Goal: Check status: Check status

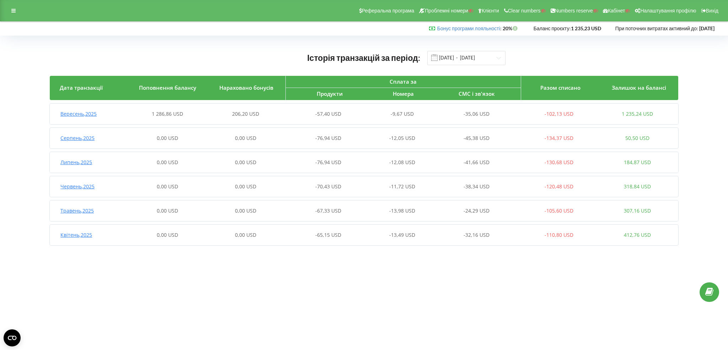
click at [177, 110] on div "Вересень , 2025 1 286,86 USD 206,20 USD -57,40 USD -9,67 USD -35,06 USD -102,13…" at bounding box center [363, 113] width 627 height 17
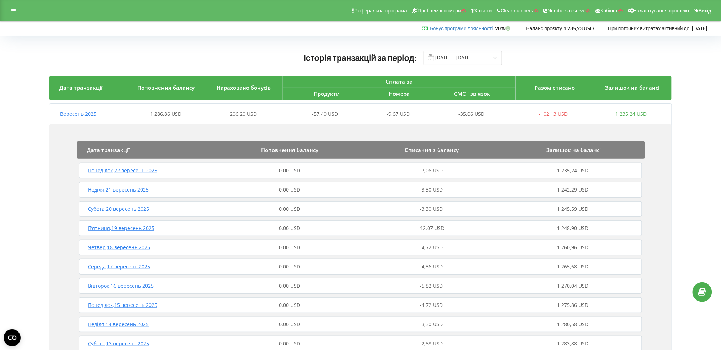
scroll to position [285, 0]
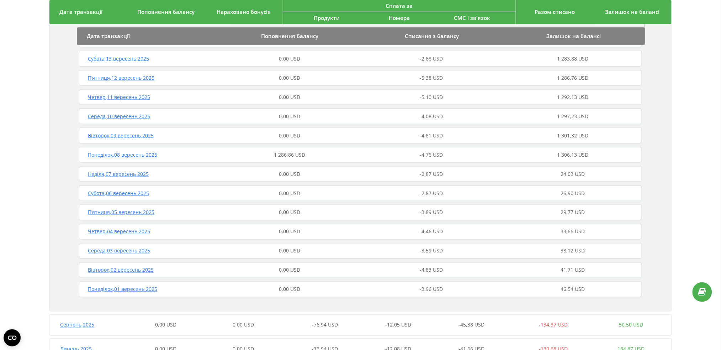
click at [281, 149] on div "Понеділок , 08 вересень 2025 1 286,86 USD -4,76 USD 1 306,13 USD" at bounding box center [360, 154] width 567 height 17
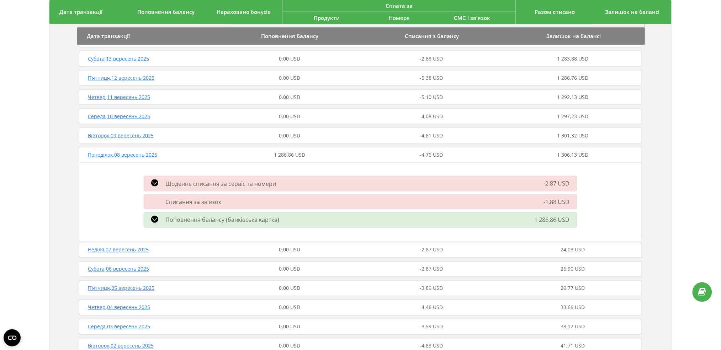
click at [264, 216] on span "Поповнення балансу (банківська картка)" at bounding box center [222, 220] width 114 height 8
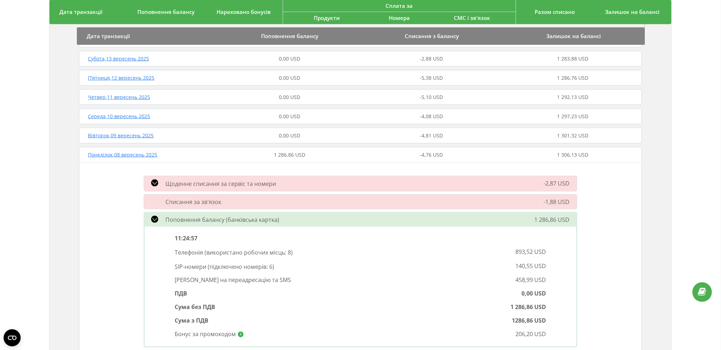
click at [271, 217] on span "Поповнення балансу (банківська картка)" at bounding box center [222, 220] width 114 height 8
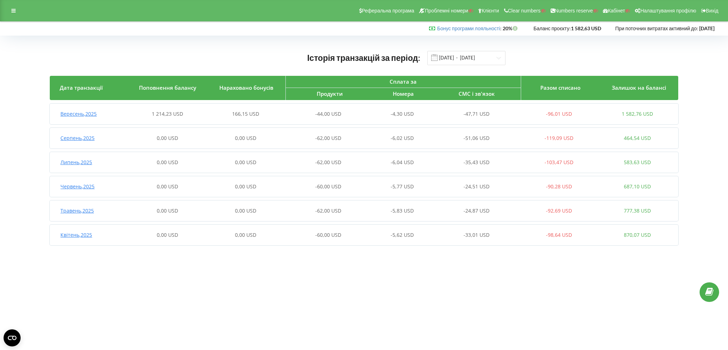
click at [178, 112] on span "1 214,23 USD" at bounding box center [167, 113] width 31 height 7
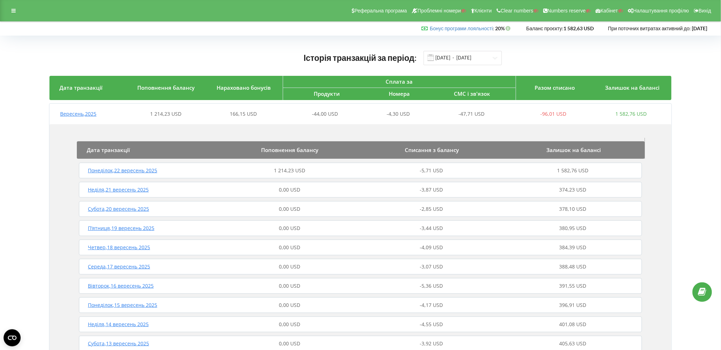
click at [309, 168] on div "1 214,23 USD" at bounding box center [290, 170] width 142 height 7
